Goal: Information Seeking & Learning: Learn about a topic

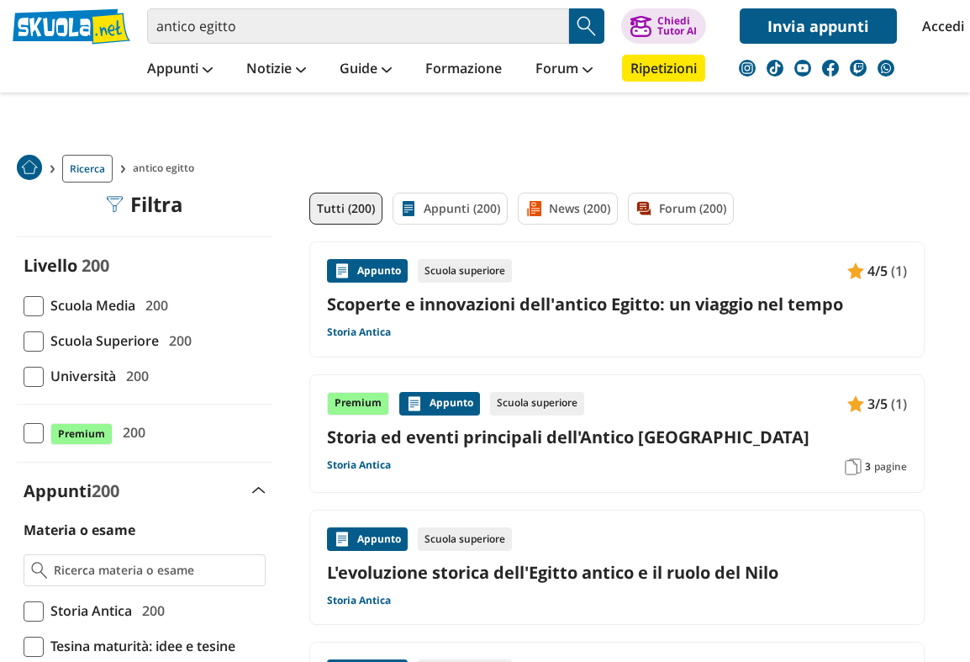
click at [874, 259] on div "4/5 (1)" at bounding box center [877, 271] width 60 height 24
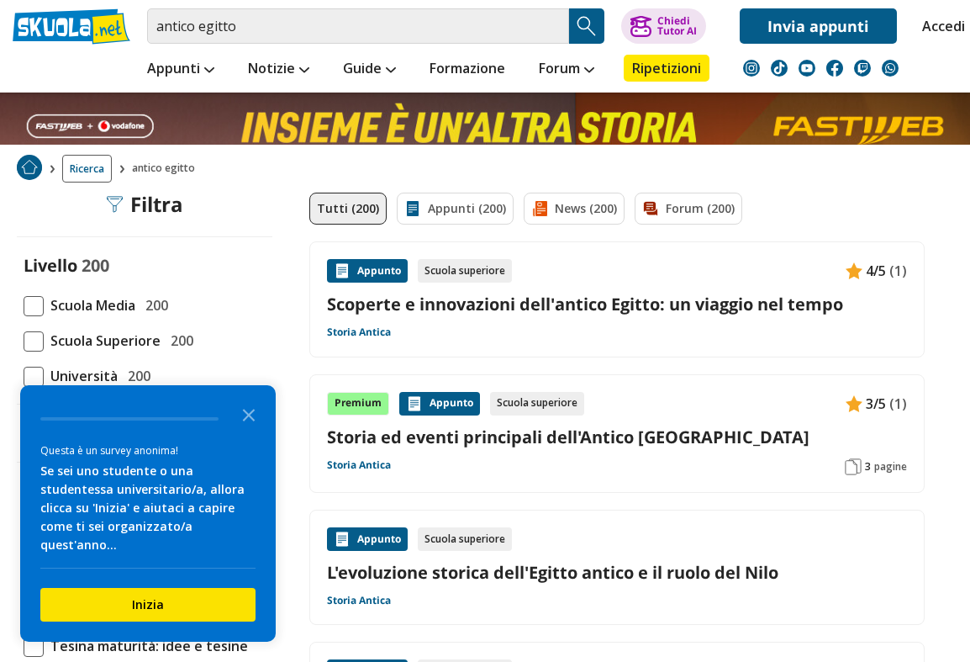
click at [256, 430] on icon "Close the survey" at bounding box center [249, 414] width 34 height 34
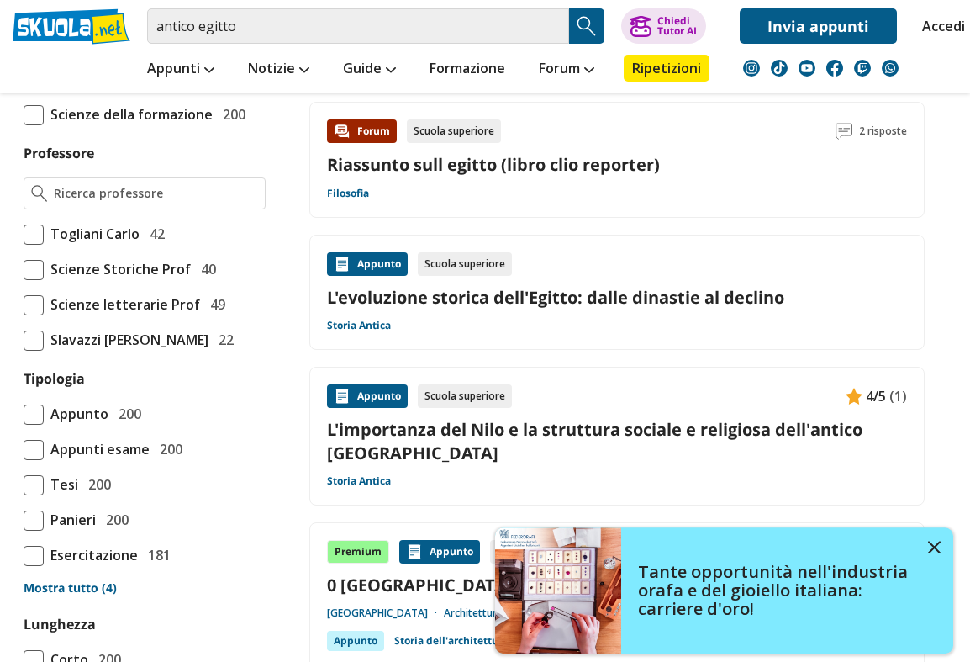
scroll to position [1149, 0]
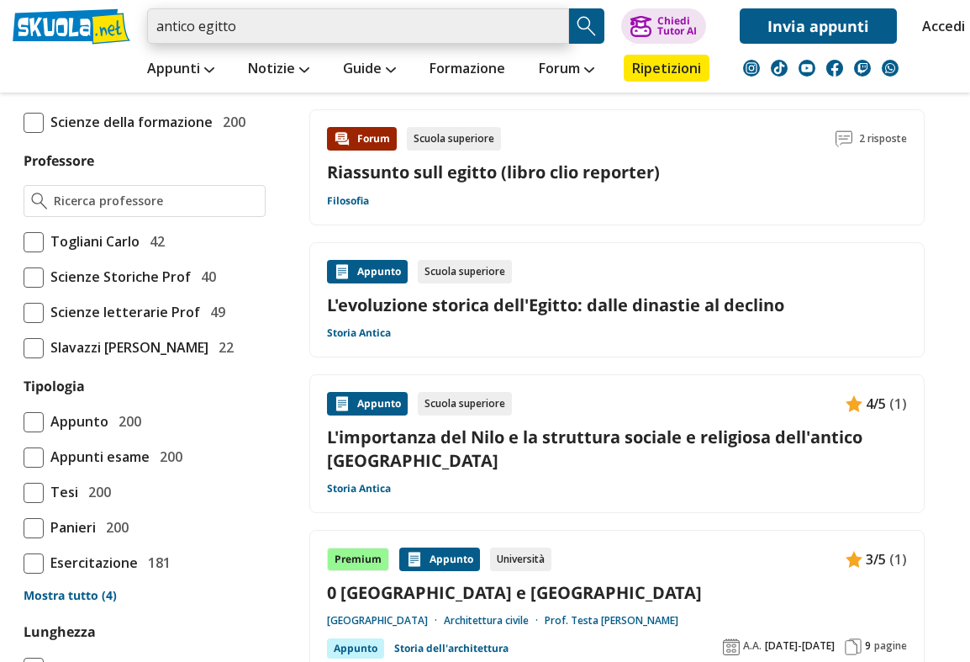
click at [326, 40] on input "antico egitto" at bounding box center [358, 25] width 422 height 35
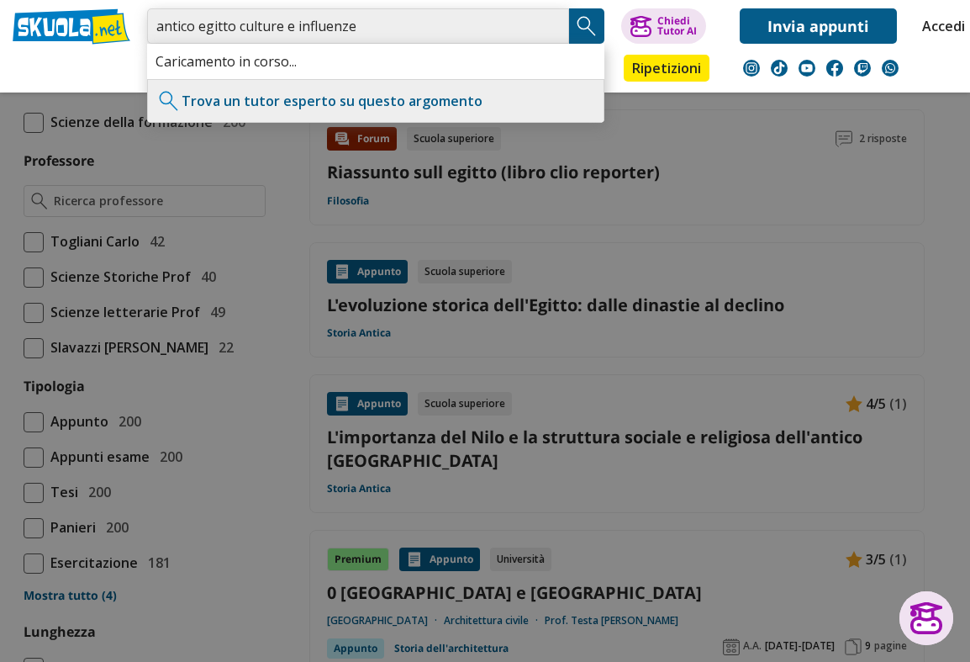
type input "antico egitto culture e influenze"
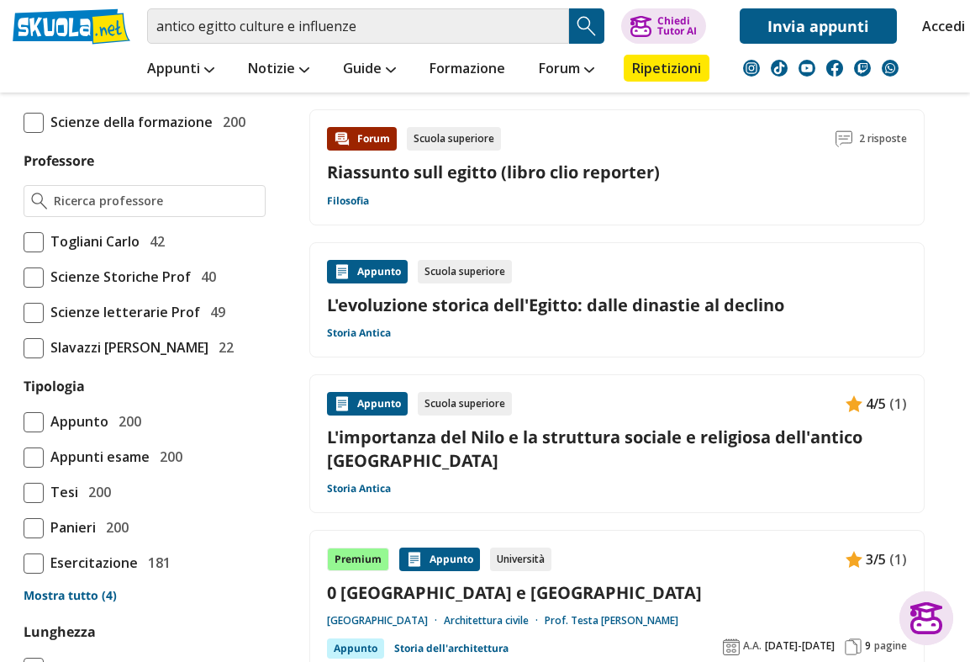
click at [924, 161] on div "Forum Scuola superiore 2 risposte Riassunto sull egitto (libro clio reporter) F…" at bounding box center [616, 167] width 615 height 116
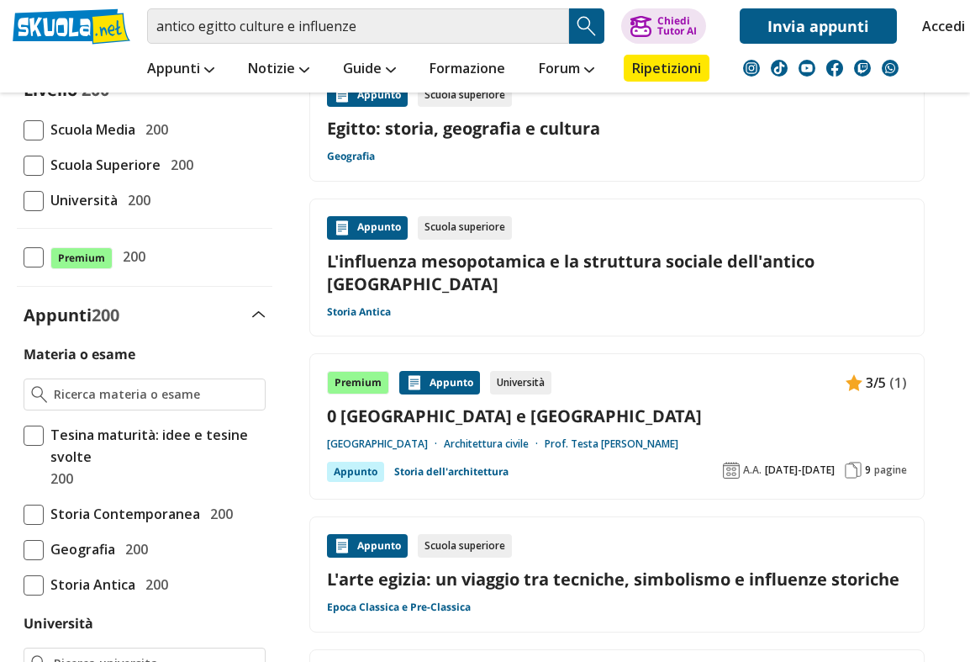
scroll to position [207, 0]
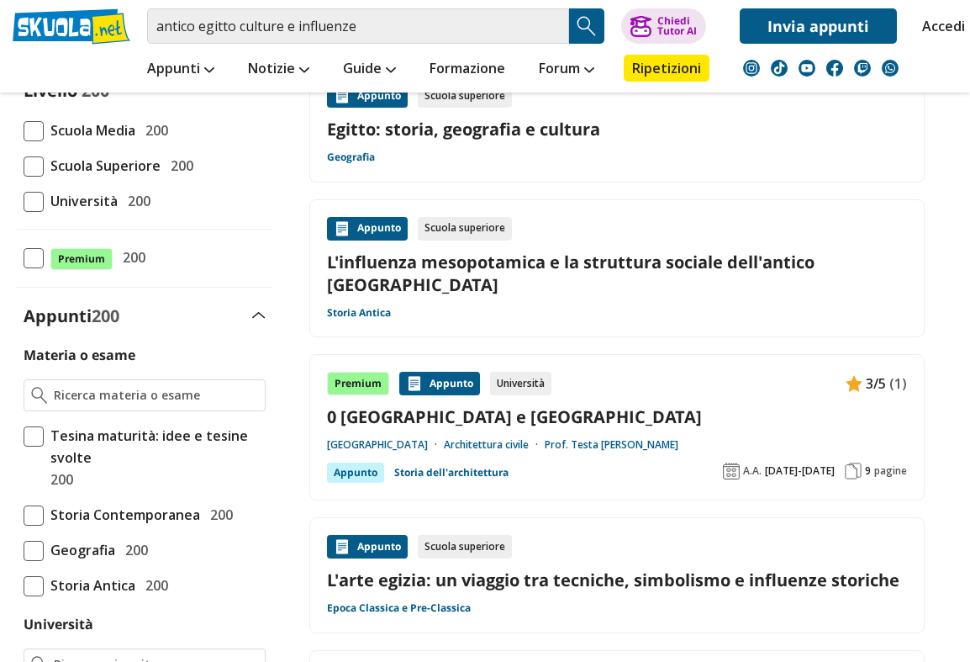
click at [867, 161] on div "Appunto Scuola superiore Egitto: storia, geografia e cultura Geografia" at bounding box center [617, 124] width 580 height 81
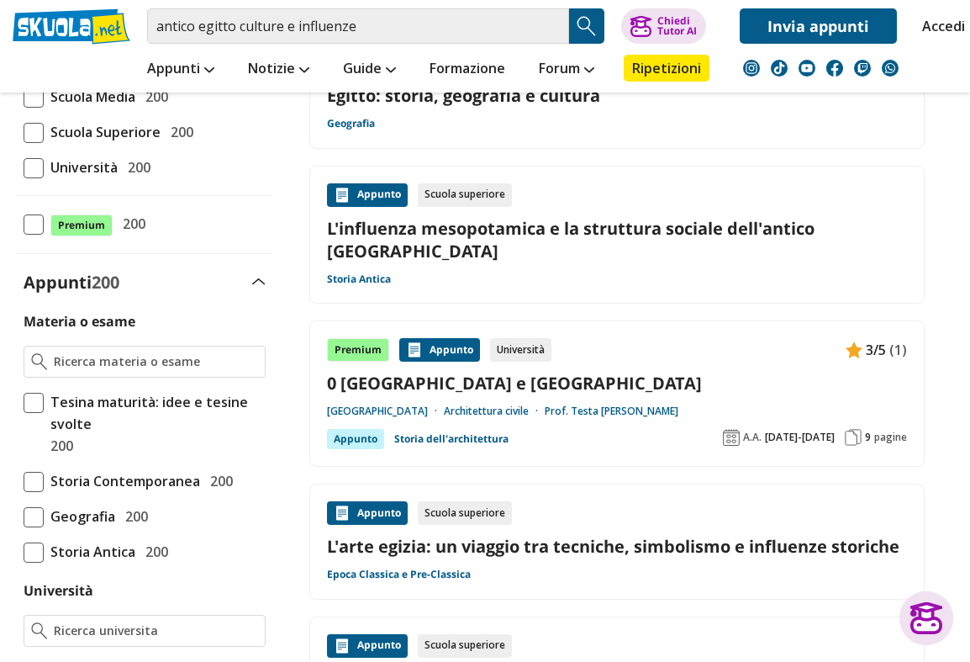
click at [856, 145] on div "Appunto Scuola superiore Egitto: storia, geografia e cultura Geografia" at bounding box center [616, 91] width 615 height 116
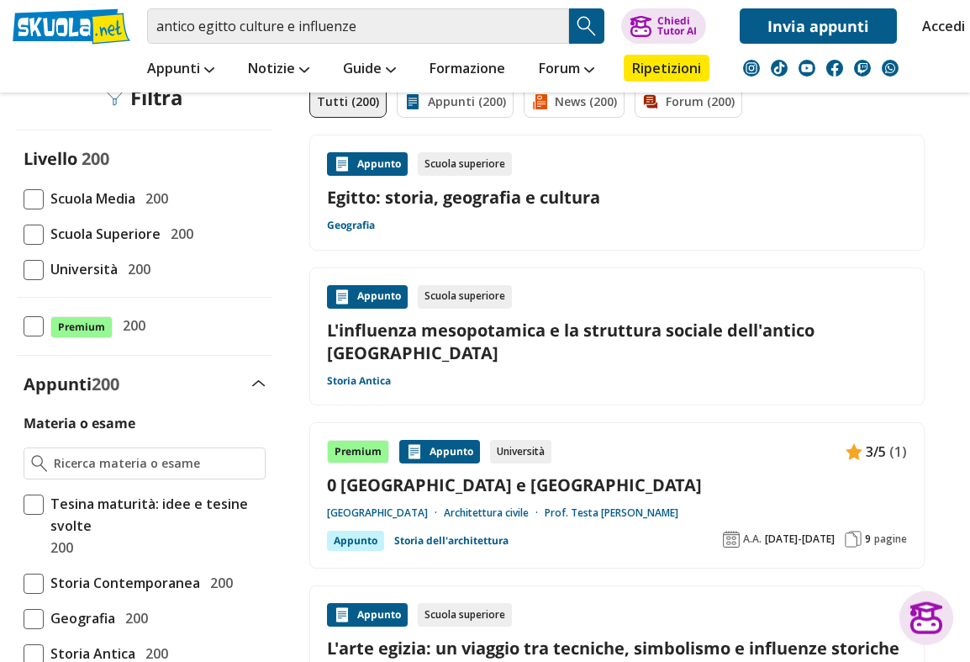
scroll to position [140, 0]
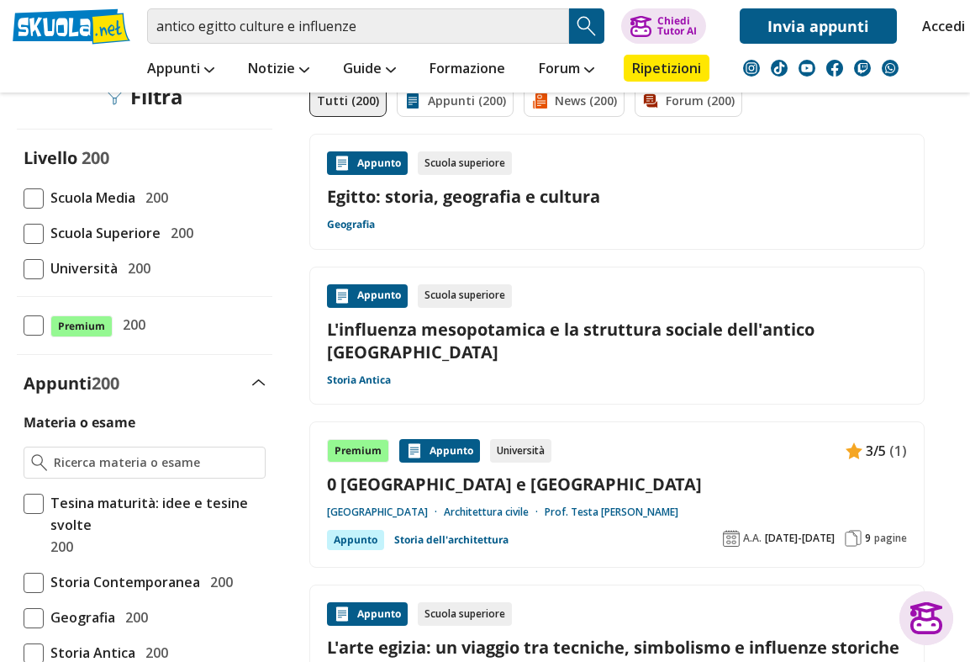
click at [29, 240] on span at bounding box center [34, 234] width 20 height 20
click at [24, 233] on input "Scuola Superiore 200" at bounding box center [24, 233] width 0 height 0
checkbox input "true"
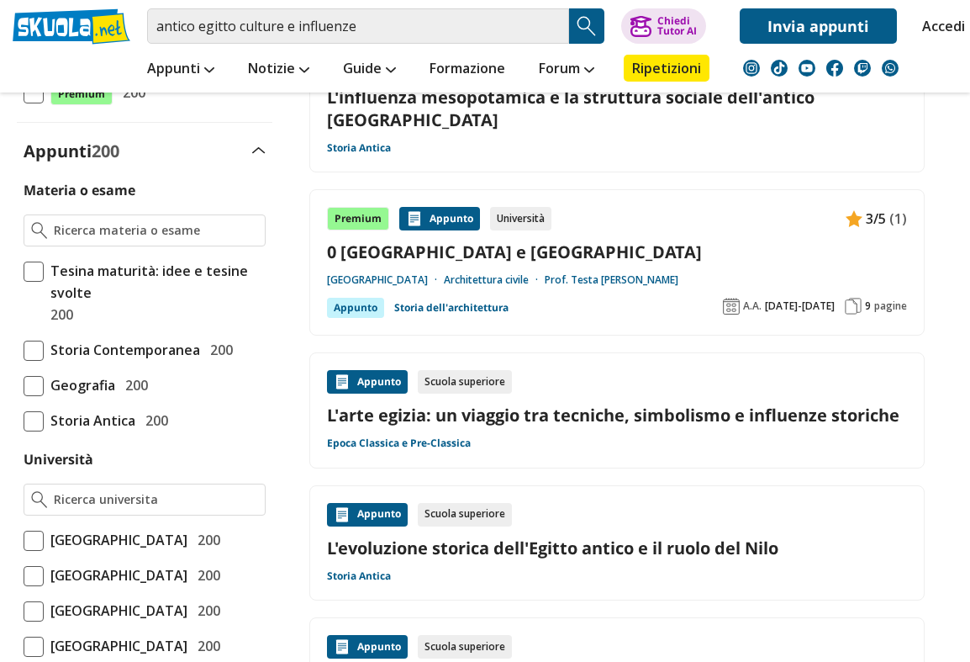
scroll to position [372, 0]
click at [829, 273] on div "Politecnico di Milano Architettura civile Prof. Testa Fausto Carlo" at bounding box center [617, 279] width 580 height 13
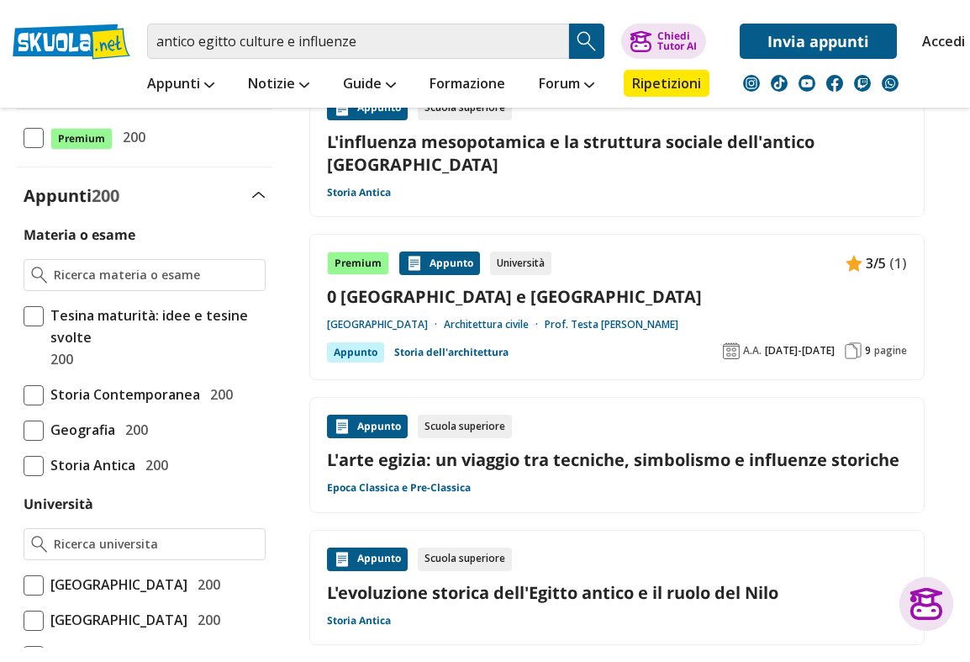
scroll to position [411, 0]
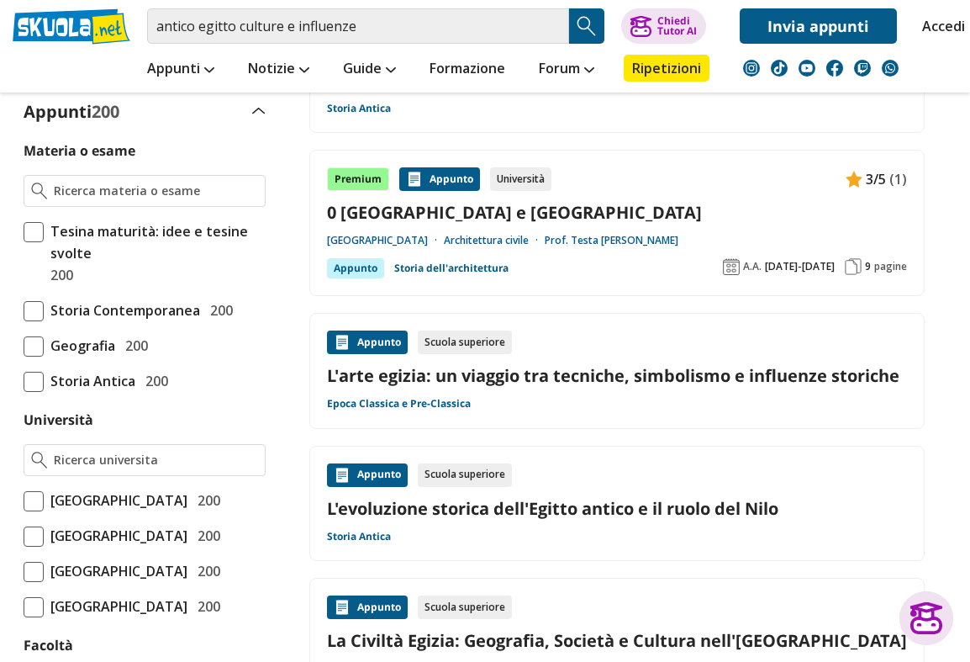
click at [431, 364] on link "L'arte egizia: un viaggio tra tecniche, simbolismo e influenze storiche" at bounding box center [617, 375] width 580 height 23
